Goal: Information Seeking & Learning: Learn about a topic

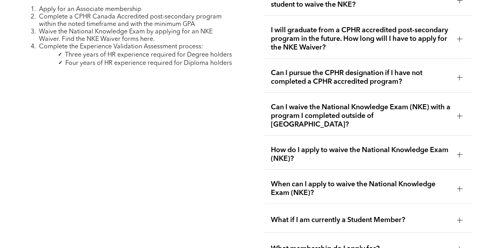
scroll to position [1289, 0]
click at [362, 105] on span "Can I waive the National Knowledge Exam (NKE) with a program I completed outsid…" at bounding box center [361, 116] width 180 height 26
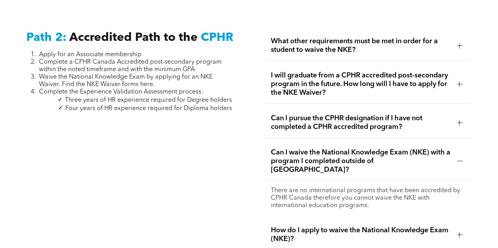
scroll to position [1246, 0]
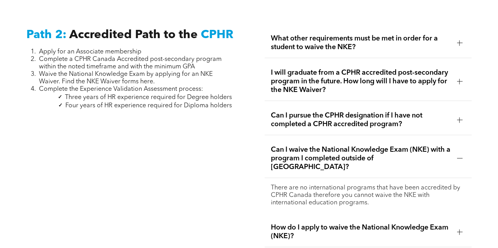
click at [350, 28] on div "What other requirements must be met in order for a student to waive the NKE?" at bounding box center [367, 43] width 207 height 30
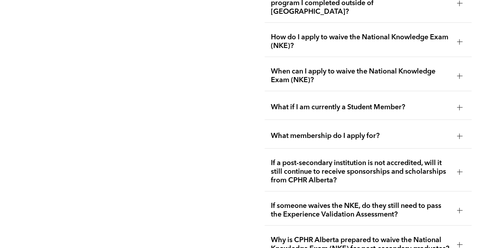
scroll to position [1438, 0]
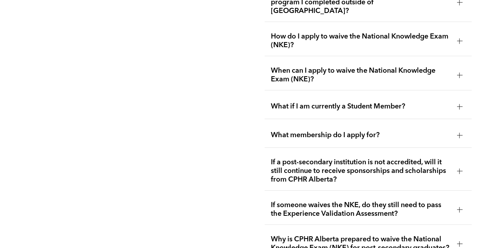
click at [318, 102] on div "What if I am currently a Student Member?" at bounding box center [367, 106] width 207 height 25
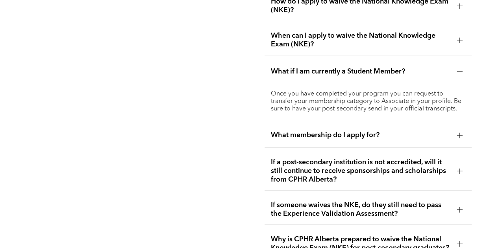
click at [335, 67] on span "What if I am currently a Student Member?" at bounding box center [361, 71] width 180 height 9
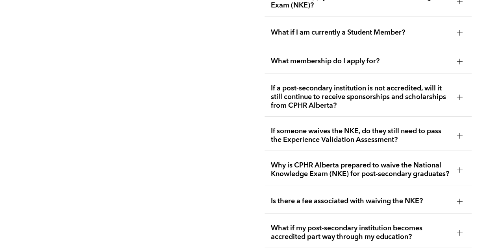
scroll to position [1478, 0]
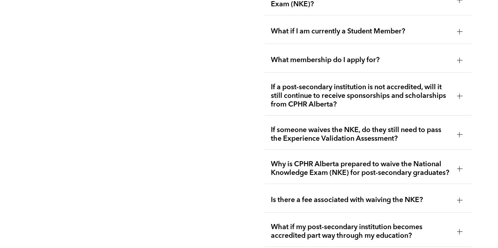
click at [285, 126] on span "If someone waives the NKE, do they still need to pass the Experience Validation…" at bounding box center [361, 134] width 180 height 17
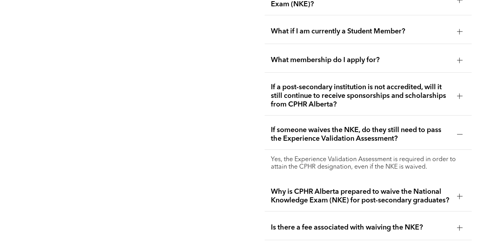
click at [285, 126] on span "If someone waives the NKE, do they still need to pass the Experience Validation…" at bounding box center [361, 134] width 180 height 17
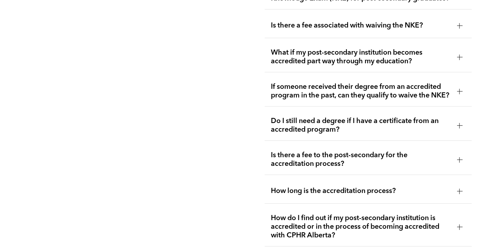
scroll to position [1654, 0]
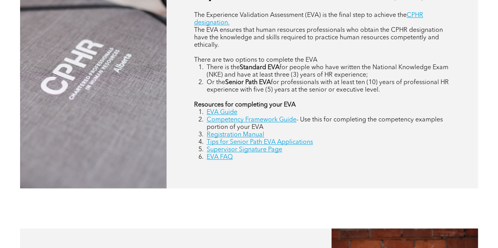
scroll to position [374, 0]
click at [226, 114] on link "EVA Guide" at bounding box center [222, 112] width 31 height 6
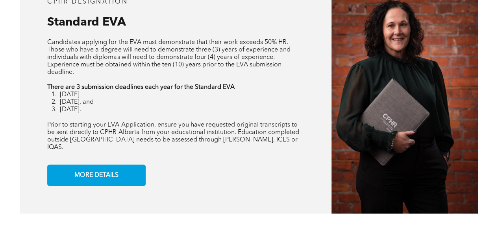
scroll to position [632, 0]
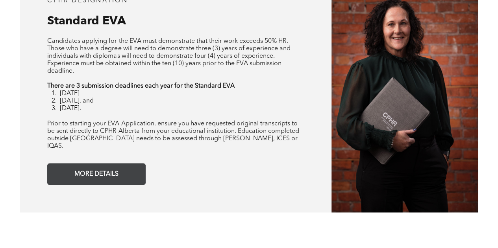
click at [105, 171] on span "MORE DETAILS" at bounding box center [97, 173] width 50 height 15
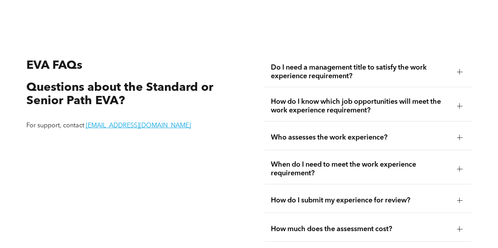
scroll to position [1275, 0]
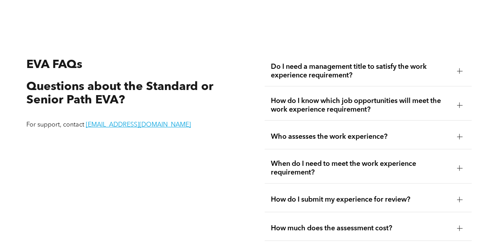
click at [353, 109] on span "How do I know which job opportunities will meet the work experience requirement?" at bounding box center [361, 105] width 180 height 17
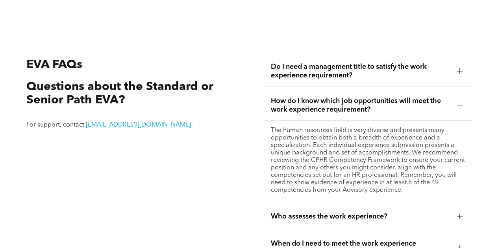
click at [353, 109] on span "How do I know which job opportunities will meet the work experience requirement?" at bounding box center [361, 105] width 180 height 17
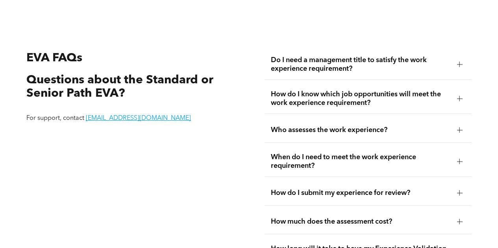
scroll to position [1283, 0]
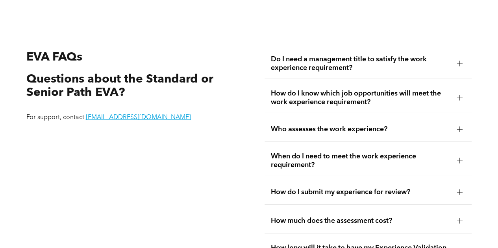
click at [339, 106] on div "How do I know which job opportunities will meet the work experience requirement?" at bounding box center [367, 98] width 207 height 30
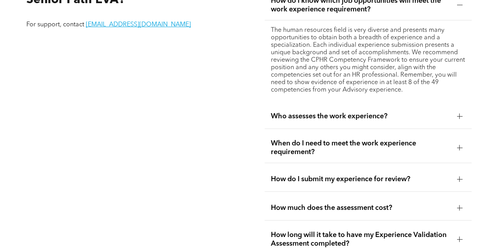
scroll to position [1376, 0]
click at [386, 102] on ul "Do I need a management title to satisfy the work experience requirement? No. Yo…" at bounding box center [367, 185] width 207 height 459
click at [378, 110] on div "Who assesses the work experience?" at bounding box center [367, 116] width 207 height 25
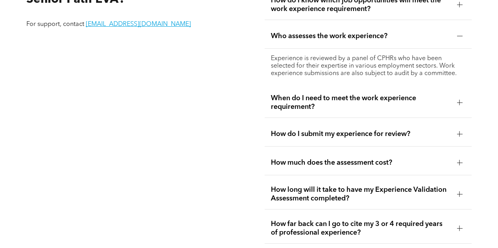
click at [362, 39] on span "Who assesses the work experience?" at bounding box center [361, 36] width 180 height 9
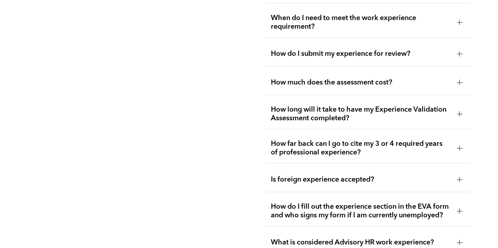
scroll to position [1427, 0]
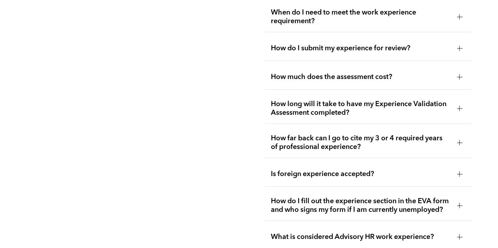
click at [338, 80] on div "How much does the assessment cost?" at bounding box center [367, 77] width 207 height 25
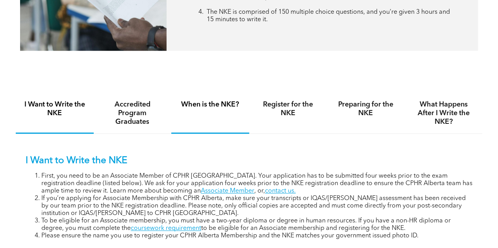
scroll to position [420, 0]
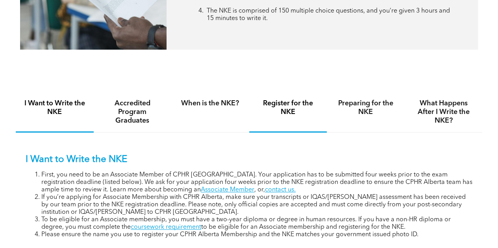
click at [293, 107] on h4 "Register for the NKE" at bounding box center [288, 107] width 64 height 17
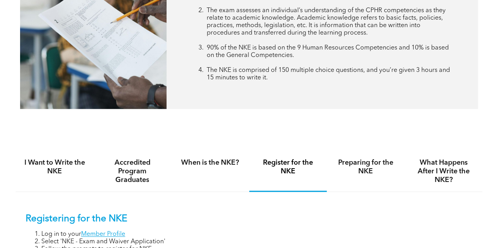
scroll to position [350, 0]
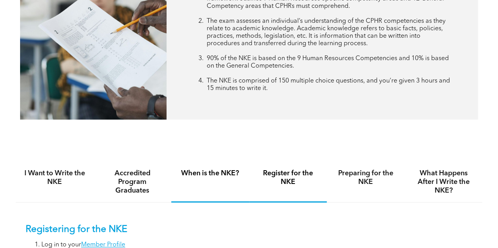
click at [211, 175] on h4 "When is the NKE?" at bounding box center [210, 173] width 64 height 9
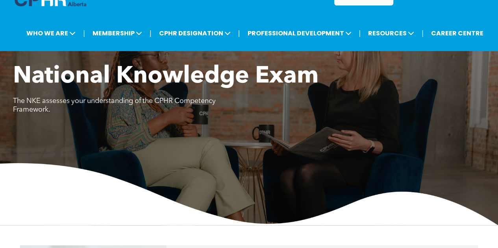
scroll to position [0, 0]
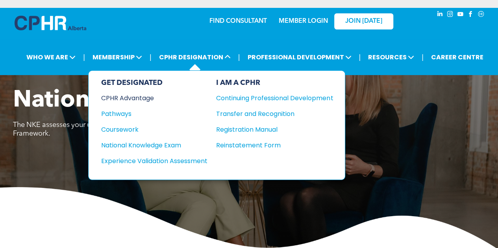
click at [135, 98] on div "CPHR Advantage" at bounding box center [149, 98] width 96 height 10
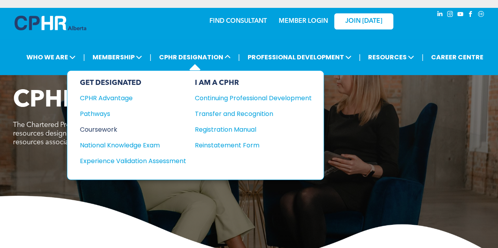
click at [104, 128] on div "Coursework" at bounding box center [128, 130] width 96 height 10
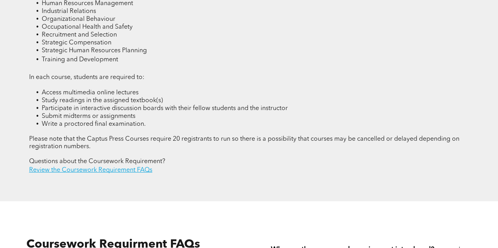
scroll to position [1116, 0]
